Goal: Register for event/course

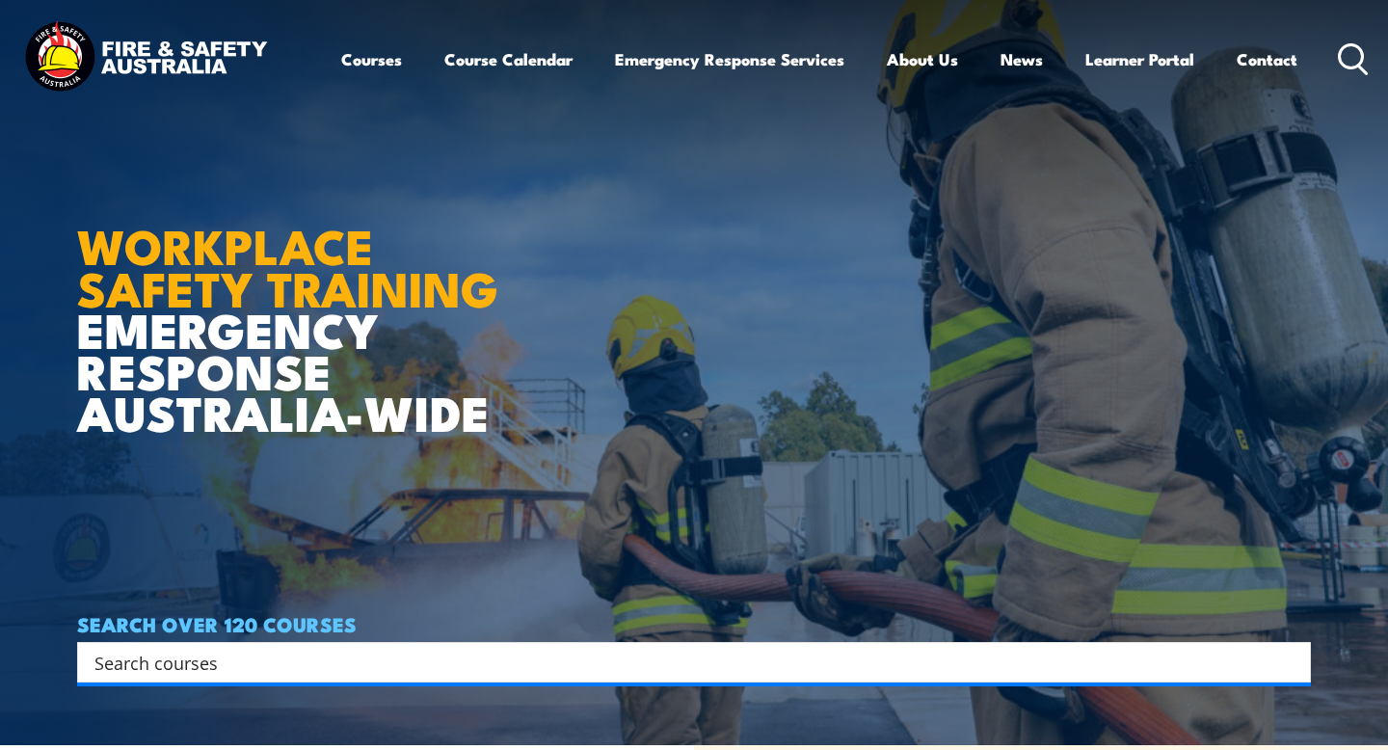
scroll to position [2, 0]
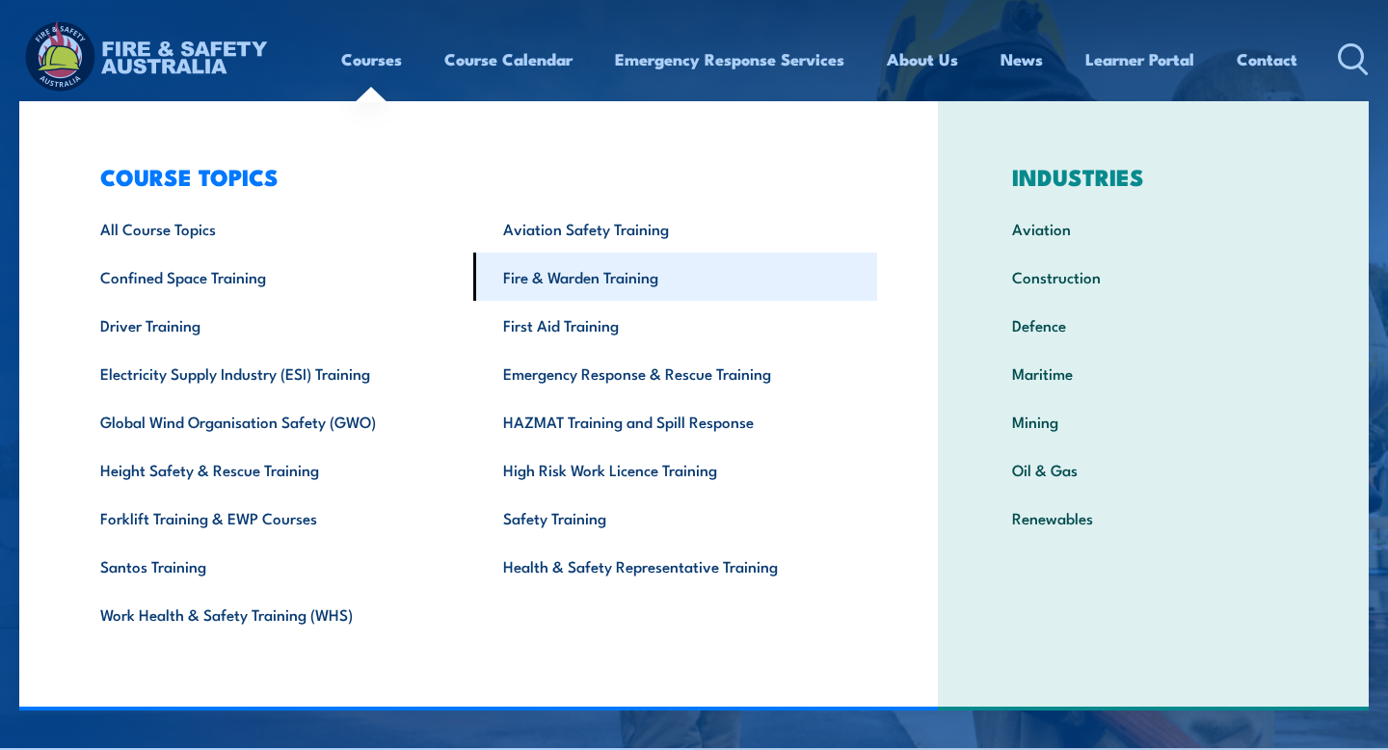
click at [586, 289] on link "Fire & Warden Training" at bounding box center [674, 277] width 403 height 48
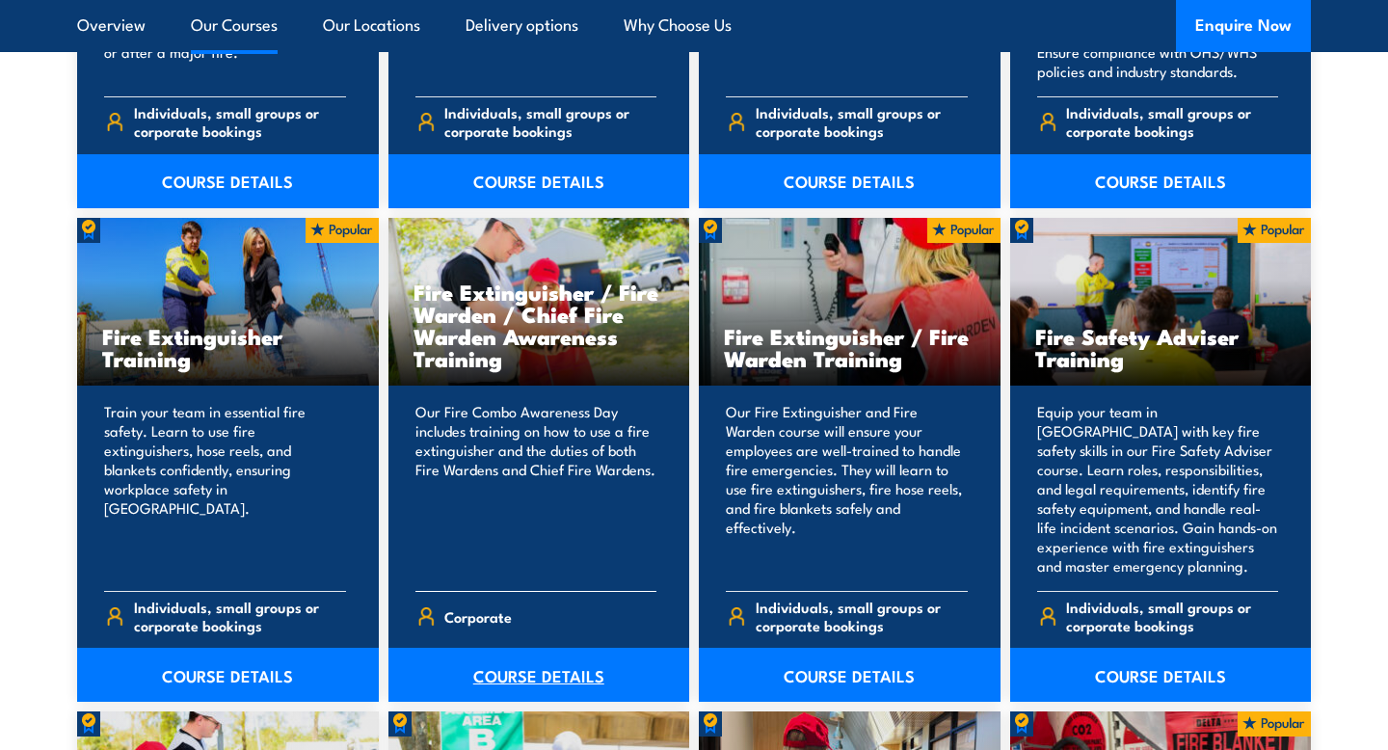
scroll to position [1921, 0]
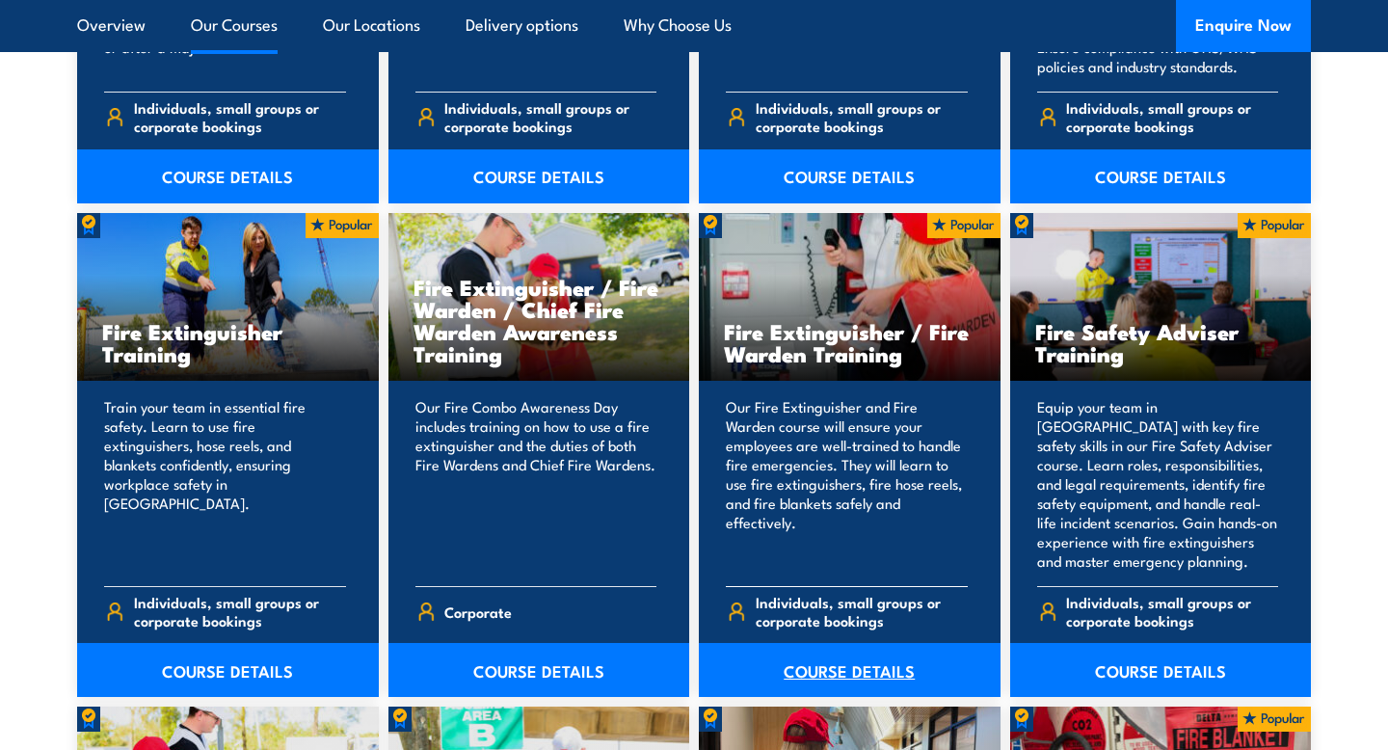
click at [898, 670] on link "COURSE DETAILS" at bounding box center [850, 670] width 302 height 54
